Goal: Find specific page/section: Find specific page/section

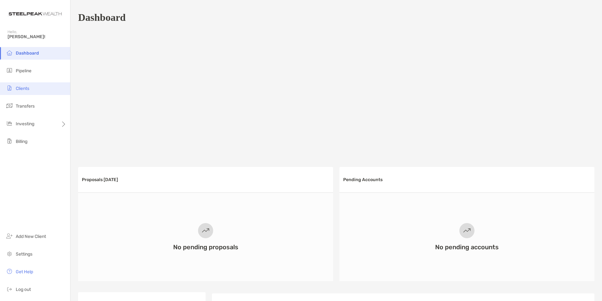
click at [31, 90] on li "Clients" at bounding box center [35, 88] width 70 height 13
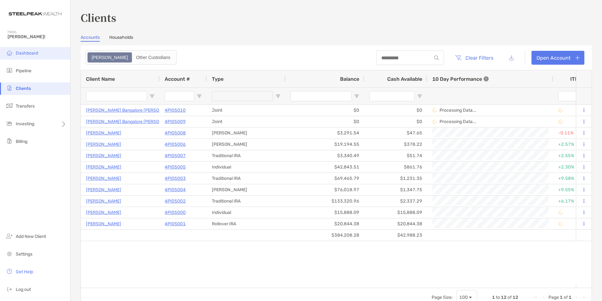
click at [21, 53] on span "Dashboard" at bounding box center [27, 52] width 22 height 5
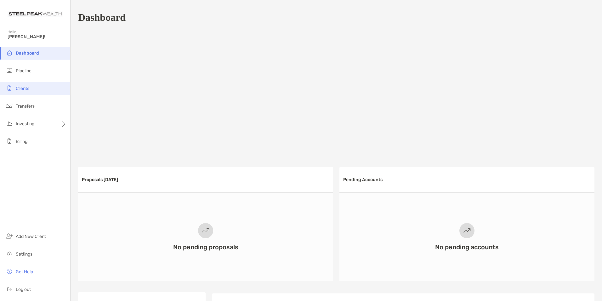
click at [28, 88] on span "Clients" at bounding box center [23, 88] width 14 height 5
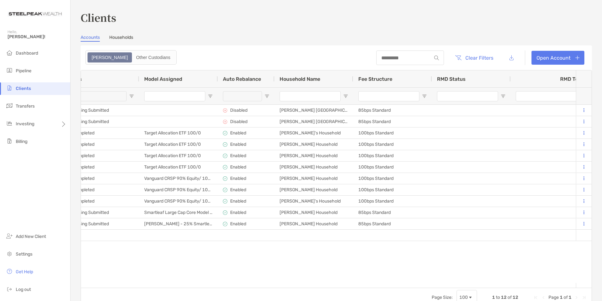
scroll to position [0, 709]
